Goal: Obtain resource: Obtain resource

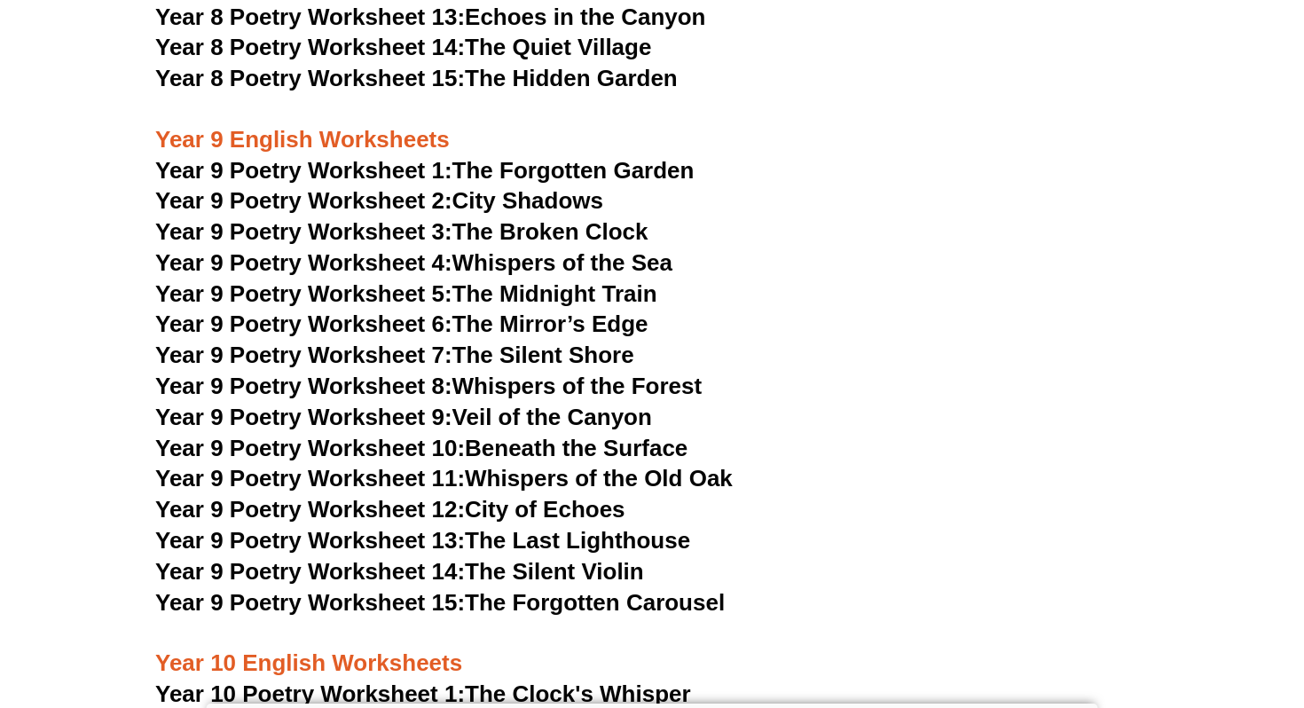
scroll to position [11943, 0]
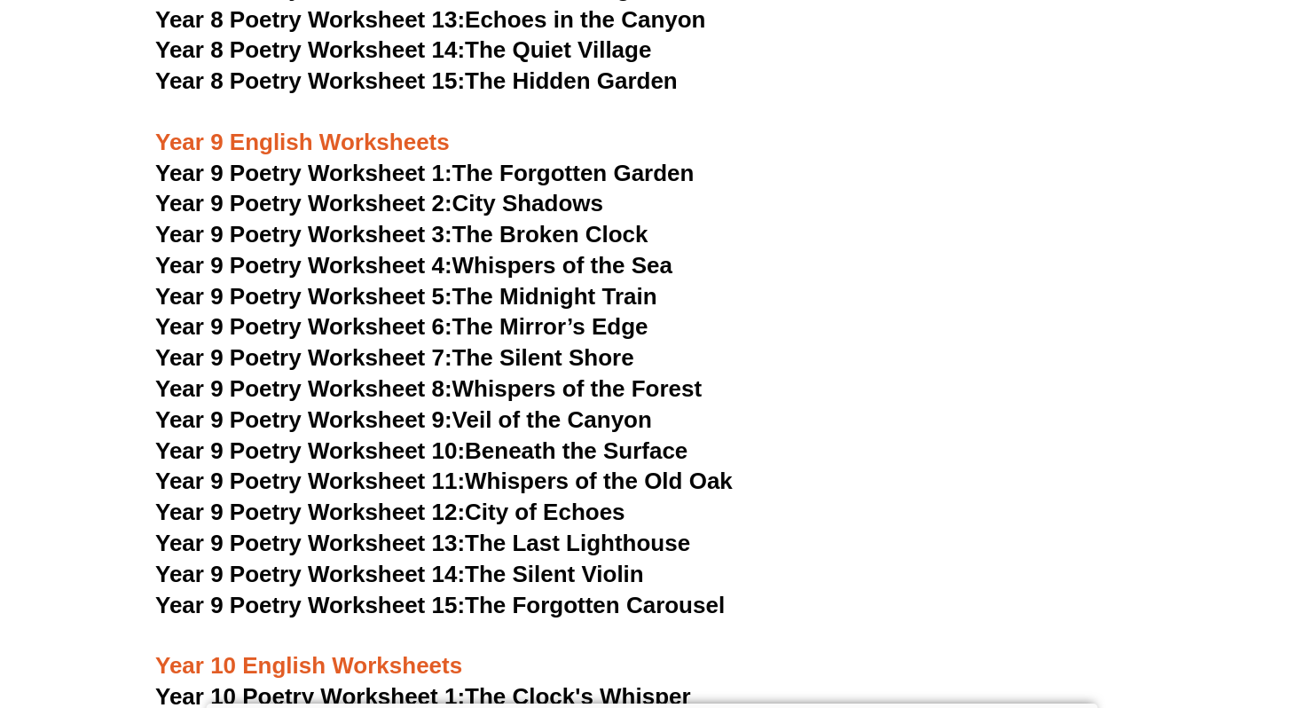
click at [603, 313] on link "Year 9 Poetry Worksheet 6: The Mirror’s Edge" at bounding box center [401, 326] width 493 height 27
click at [546, 344] on link "Year 9 Poetry Worksheet 7: The Silent Shore" at bounding box center [394, 357] width 479 height 27
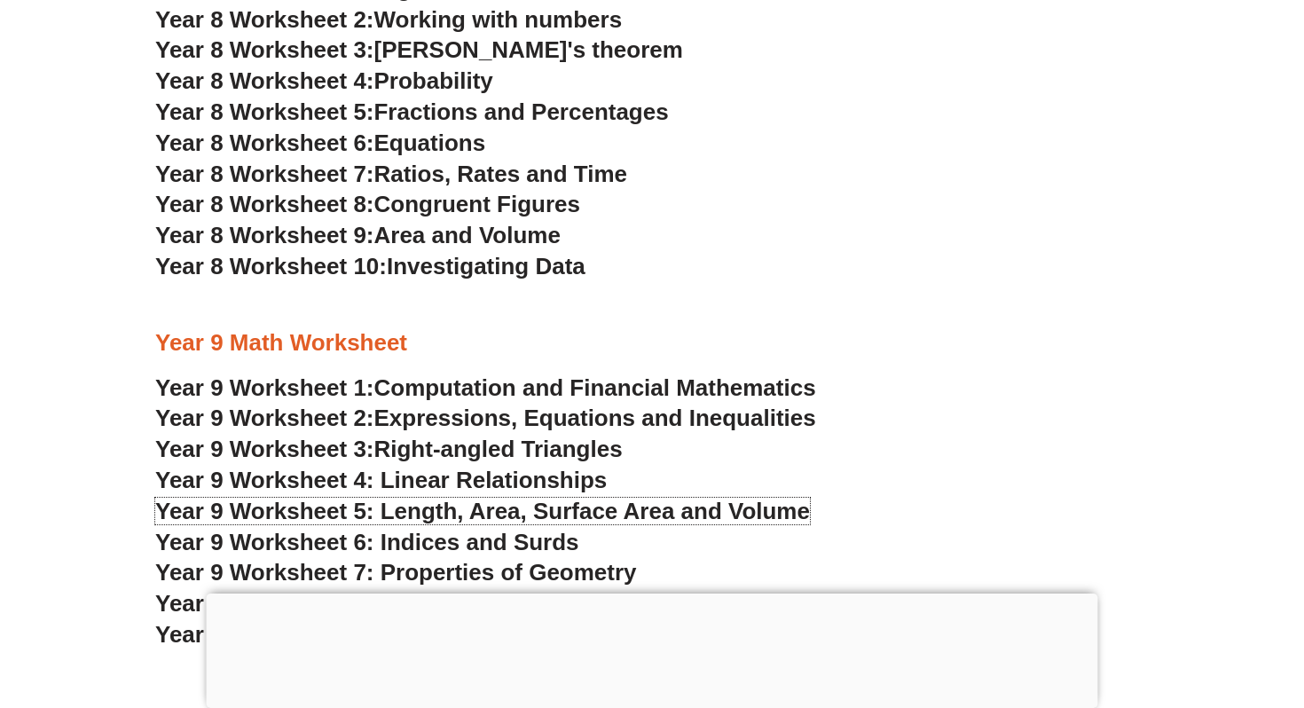
scroll to position [5289, 0]
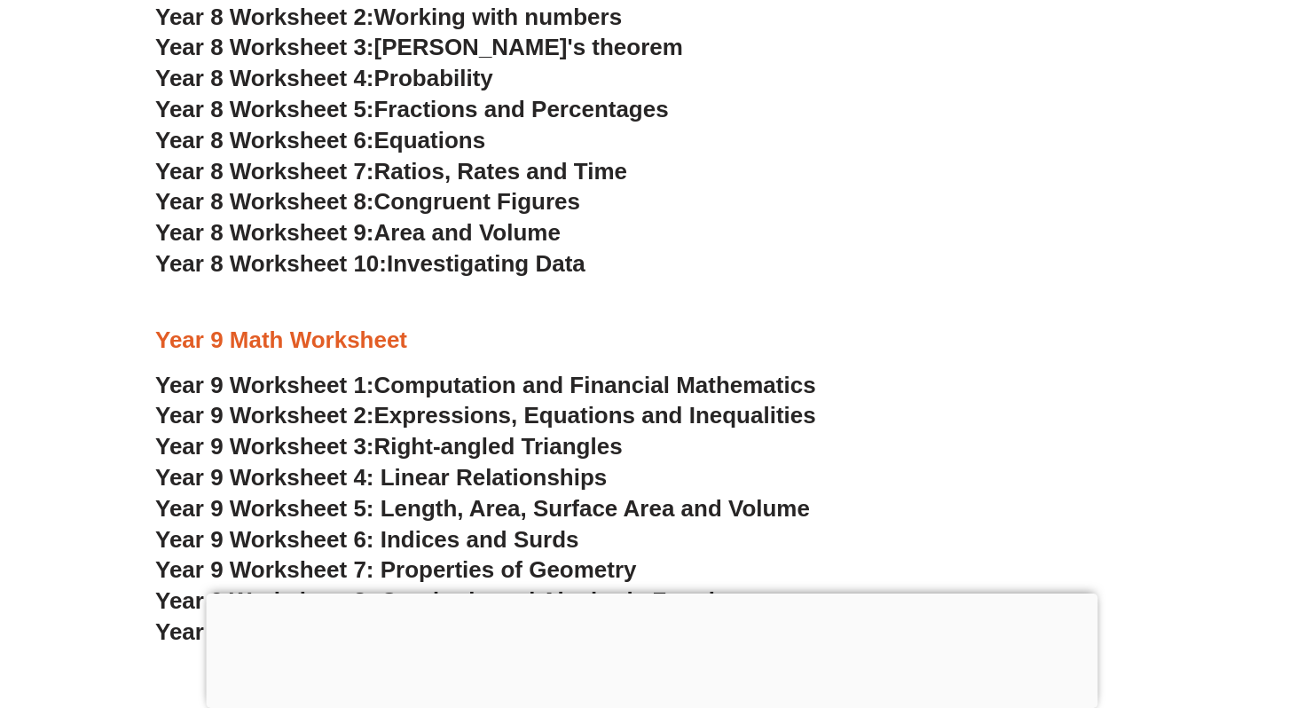
click at [720, 503] on span "Year 9 Worksheet 5: Length, Area, Surface Area and Volume" at bounding box center [482, 508] width 655 height 27
click at [640, 593] on div at bounding box center [653, 593] width 892 height 0
